Goal: Task Accomplishment & Management: Complete application form

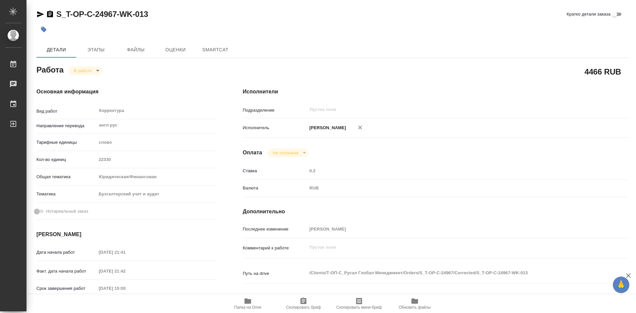
type textarea "x"
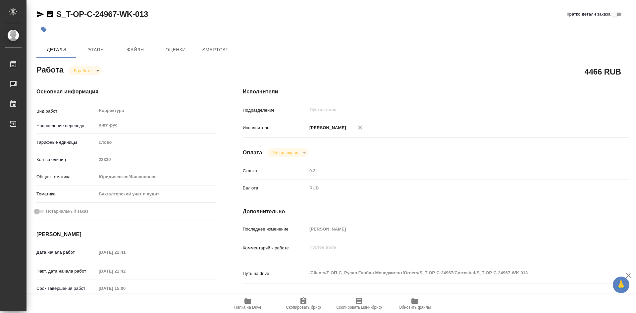
type textarea "x"
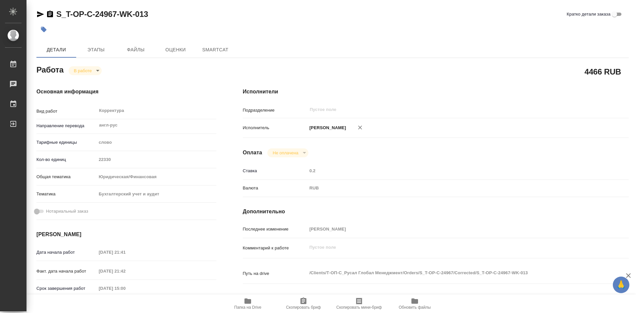
type textarea "x"
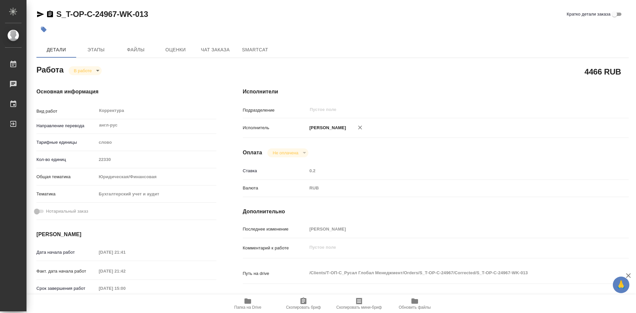
type textarea "x"
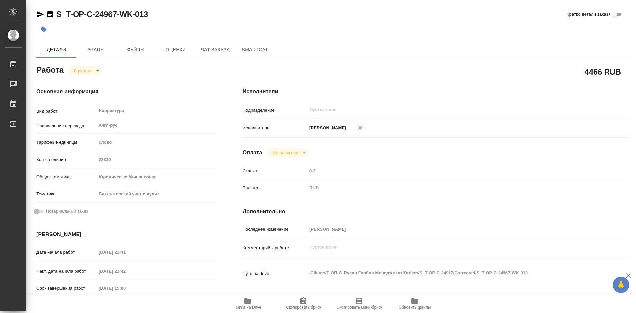
type textarea "x"
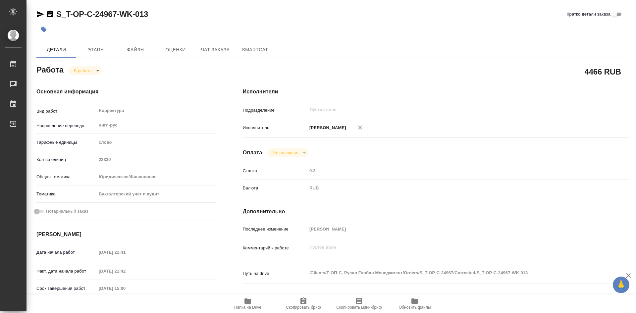
click at [98, 70] on body "🙏 .cls-1 fill:#fff; AWATERA [PERSON_NAME] Работы Чаты График Выйти S_T-OP-C-249…" at bounding box center [318, 156] width 636 height 313
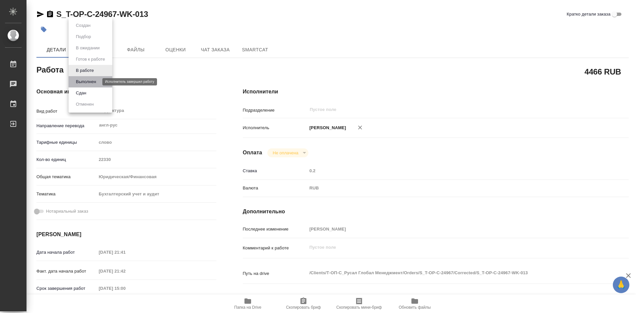
click at [89, 81] on button "Выполнен" at bounding box center [86, 81] width 24 height 7
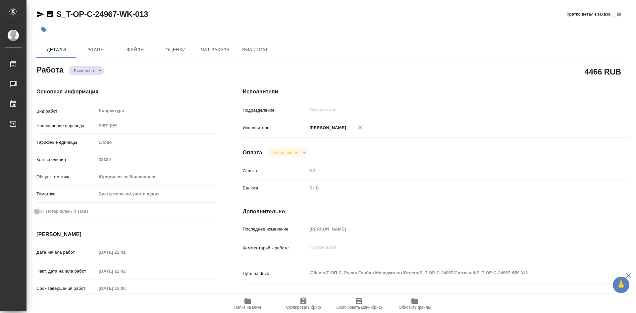
type textarea "x"
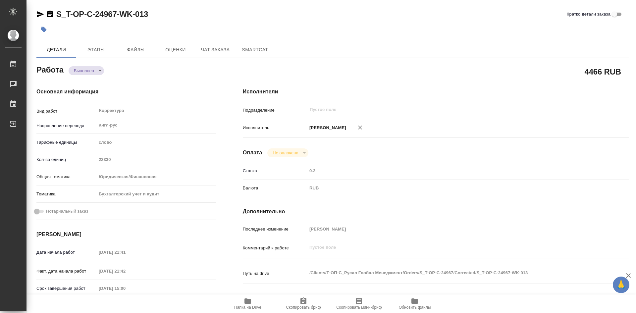
type textarea "x"
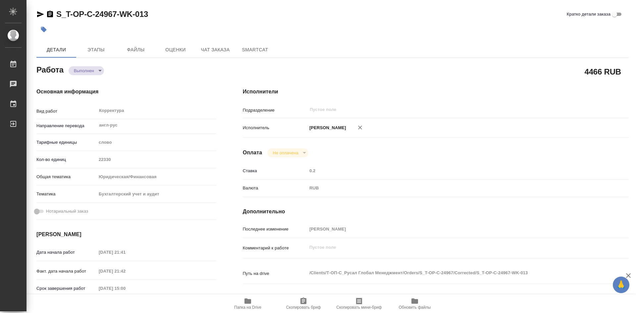
type textarea "x"
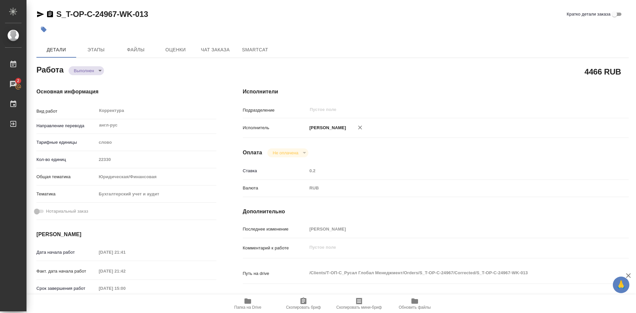
type textarea "x"
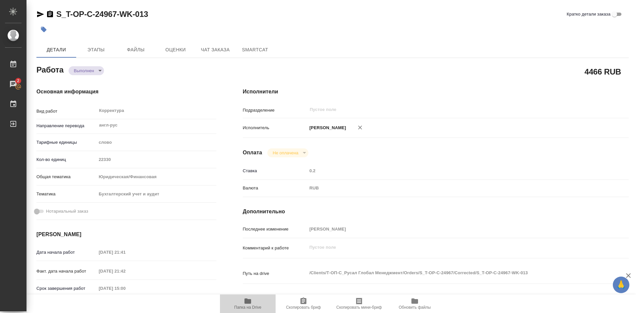
click at [248, 299] on icon "button" at bounding box center [248, 301] width 8 height 8
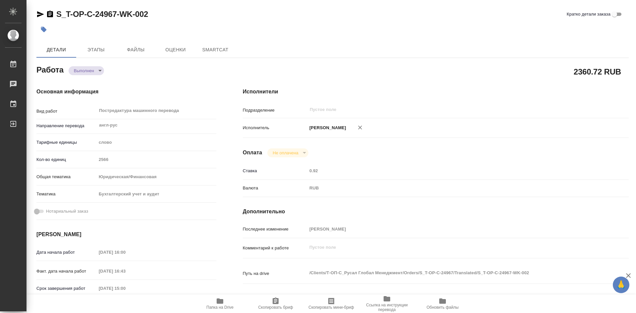
type textarea "x"
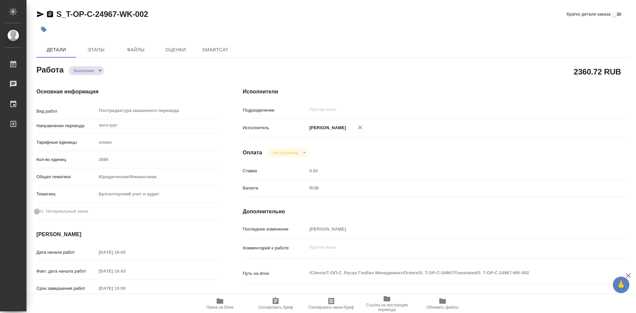
type textarea "x"
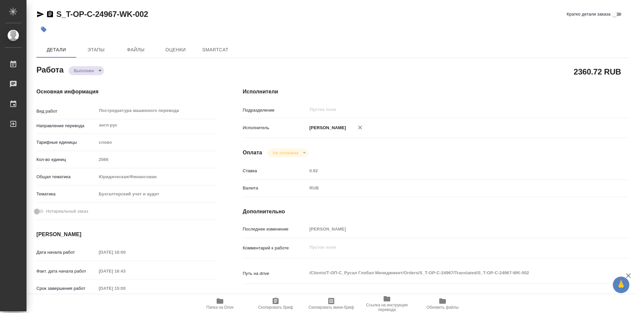
type textarea "x"
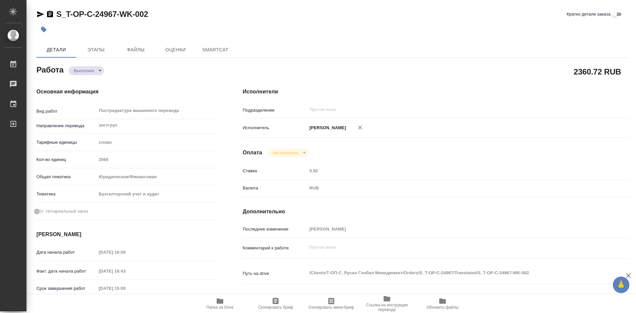
type textarea "x"
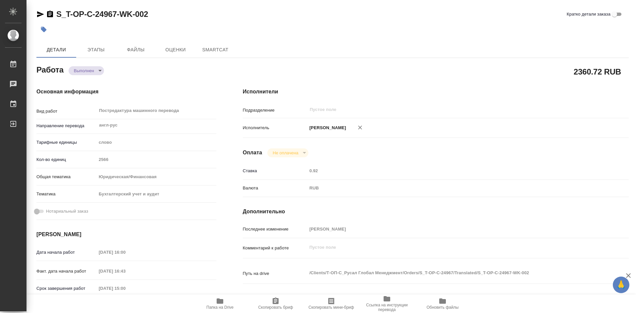
type textarea "x"
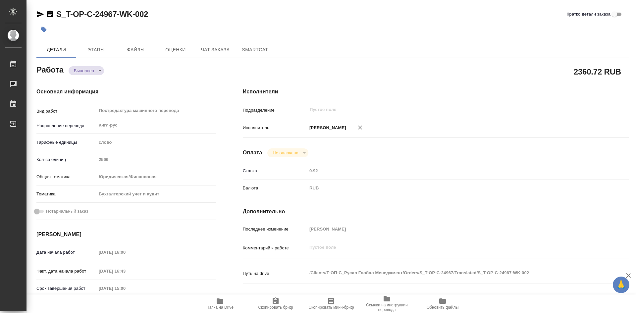
type textarea "x"
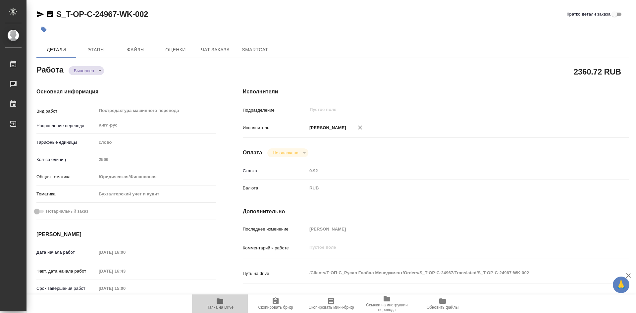
click at [223, 302] on icon "button" at bounding box center [220, 300] width 7 height 5
type textarea "x"
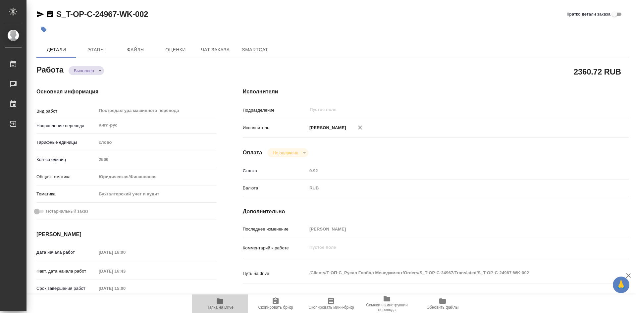
type textarea "x"
